Goal: Check status: Check status

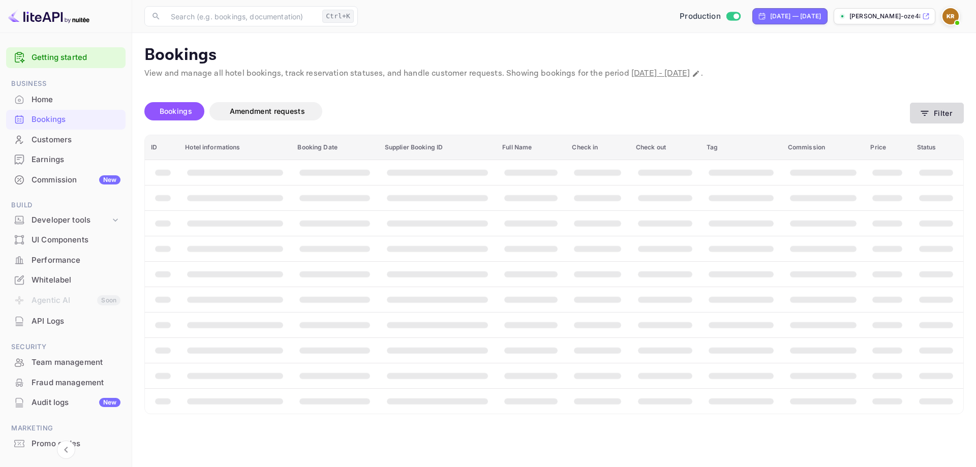
click at [935, 116] on button "Filter" at bounding box center [937, 113] width 54 height 21
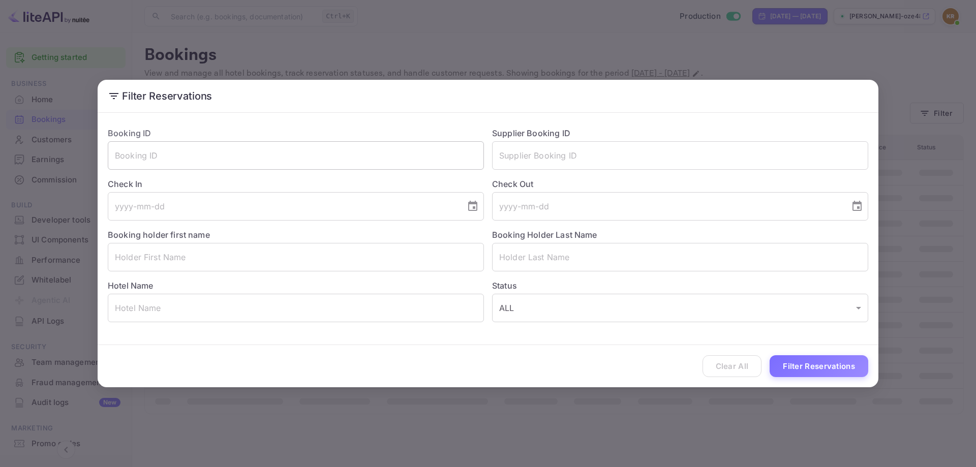
click at [351, 157] on input "text" at bounding box center [296, 155] width 376 height 28
paste input "0_pfSRoKV"
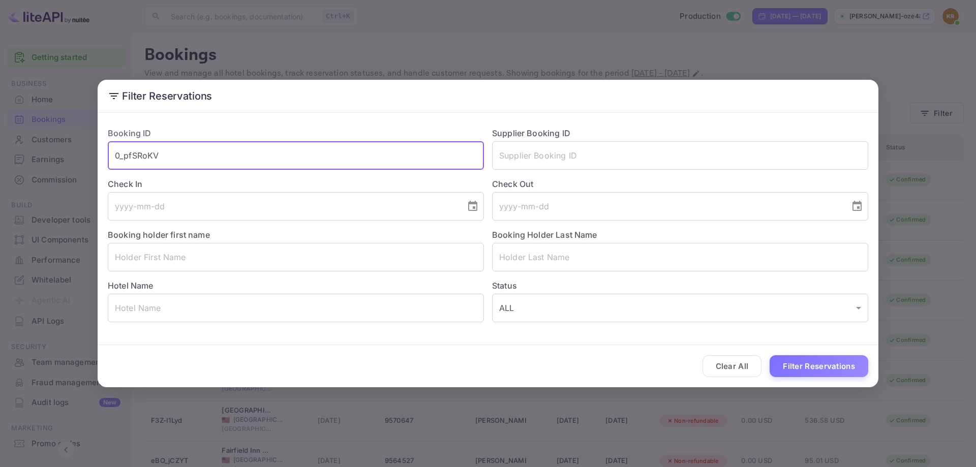
type input "0_pfSRoKV"
click at [770, 355] on button "Filter Reservations" at bounding box center [819, 366] width 99 height 22
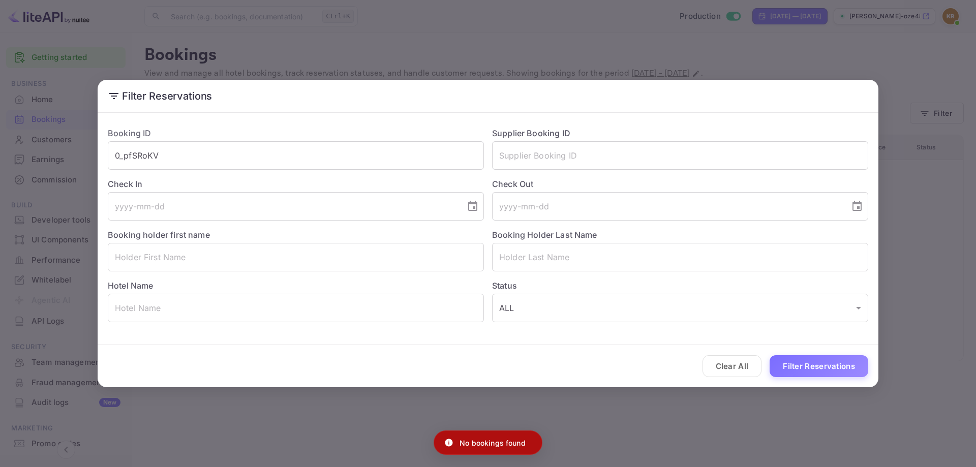
drag, startPoint x: 916, startPoint y: 229, endPoint x: 918, endPoint y: 201, distance: 27.5
click at [917, 229] on div "Filter Reservations Booking ID 0_pfSRoKV ​ Supplier Booking ID ​ Check In ​ Che…" at bounding box center [488, 233] width 976 height 467
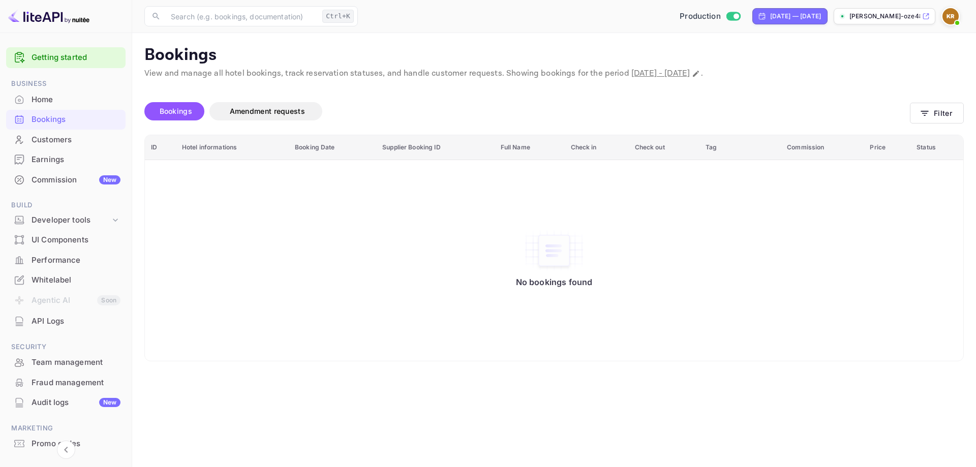
click at [690, 72] on span "[DATE] - [DATE]" at bounding box center [660, 73] width 58 height 11
click at [700, 72] on icon "Change date range" at bounding box center [696, 74] width 8 height 8
select select "7"
select select "2025"
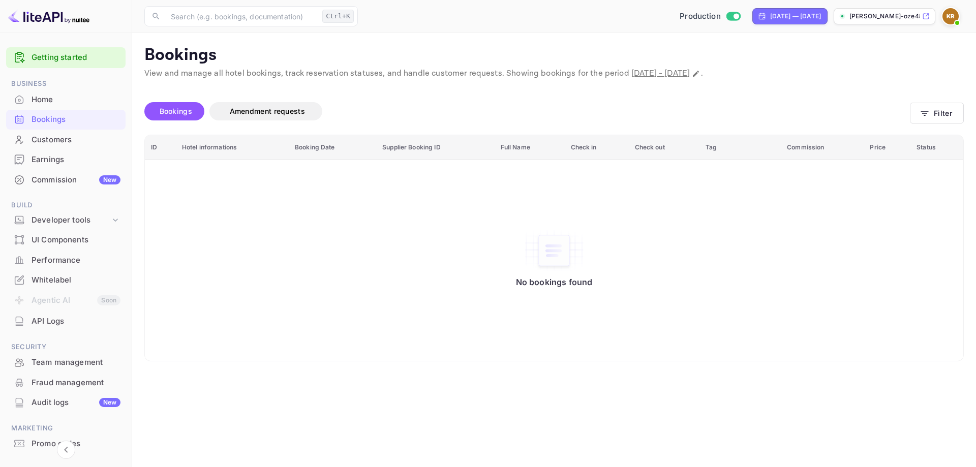
select select "2"
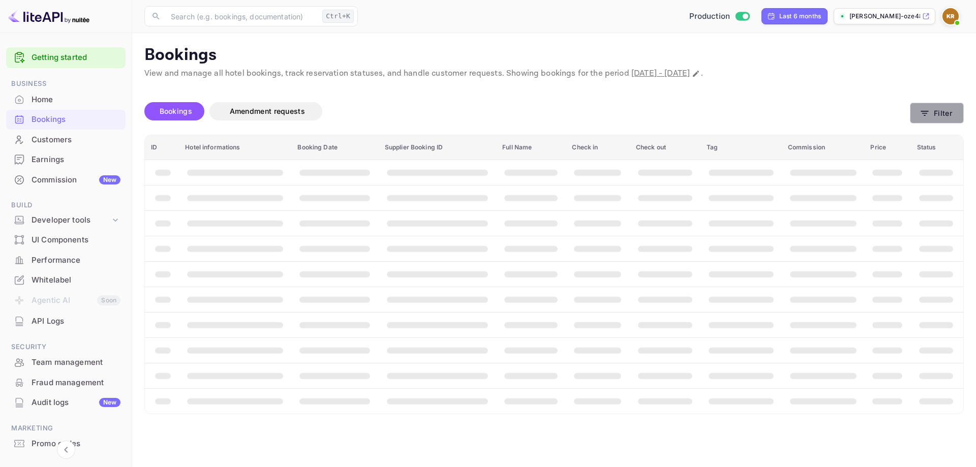
click at [928, 111] on icon "button" at bounding box center [925, 113] width 8 height 5
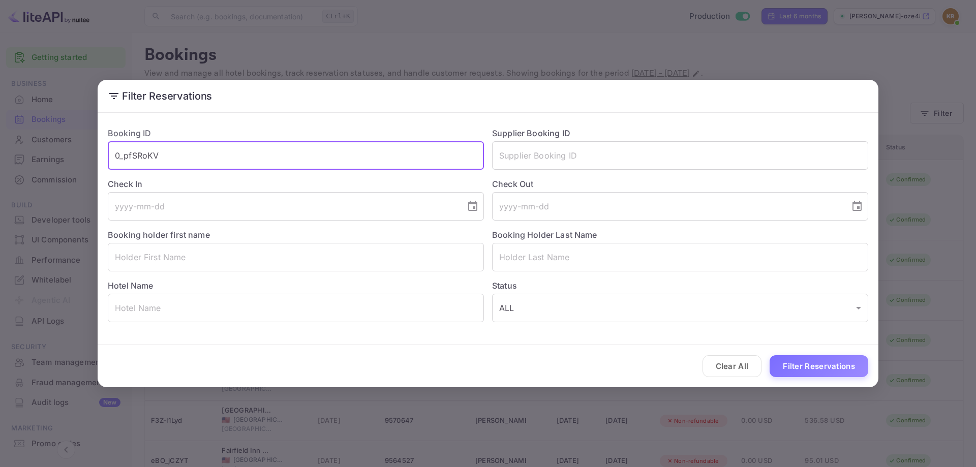
click at [166, 164] on input "0_pfSRoKV" at bounding box center [296, 155] width 376 height 28
click at [814, 367] on button "Filter Reservations" at bounding box center [819, 366] width 99 height 22
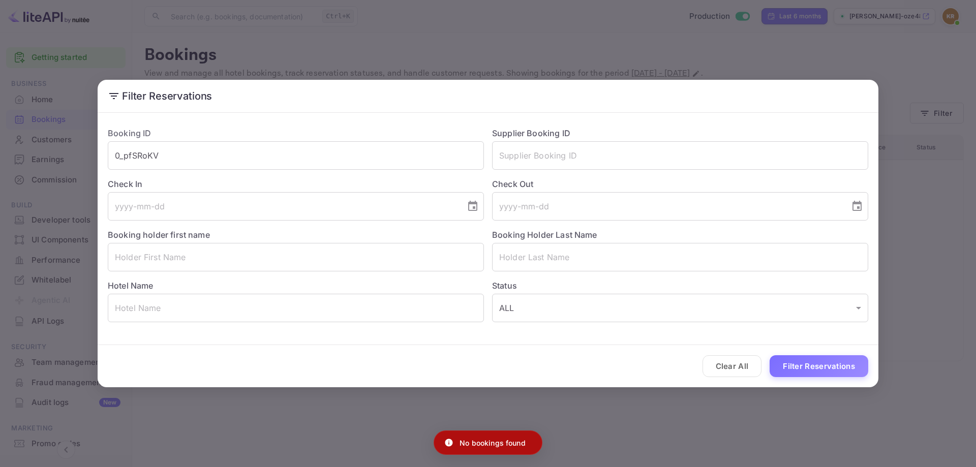
click at [967, 313] on div "Filter Reservations Booking ID 0_pfSRoKV ​ Supplier Booking ID ​ Check In ​ Che…" at bounding box center [488, 233] width 976 height 467
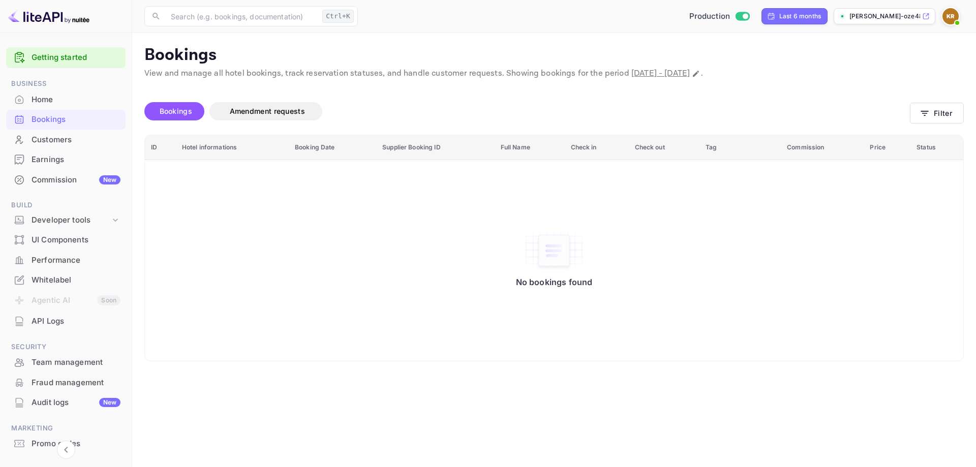
click at [950, 17] on img at bounding box center [951, 16] width 16 height 16
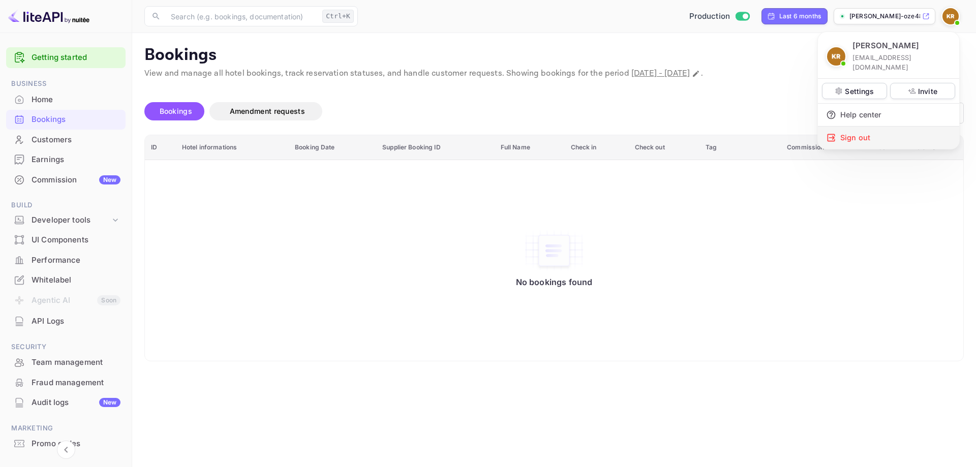
click at [889, 127] on div "Sign out" at bounding box center [888, 138] width 141 height 22
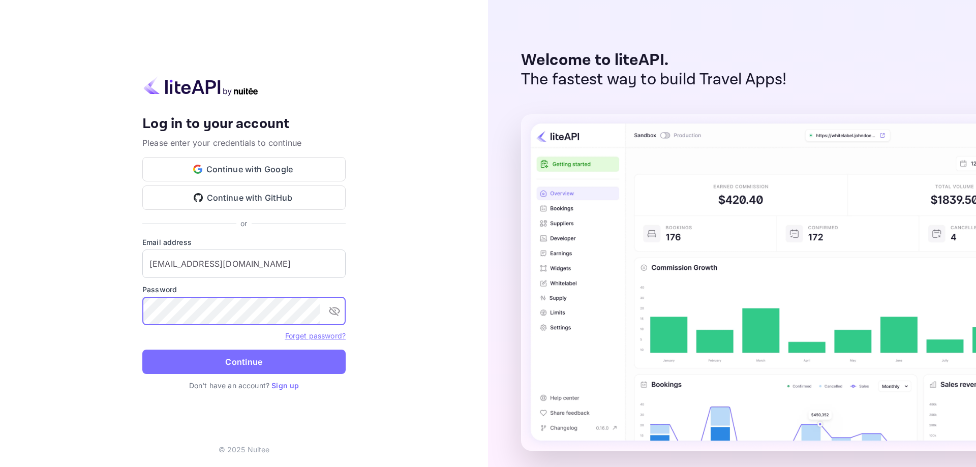
type input "[EMAIL_ADDRESS][DOMAIN_NAME]"
click at [218, 365] on button "Continue" at bounding box center [243, 362] width 203 height 24
